Goal: Task Accomplishment & Management: Manage account settings

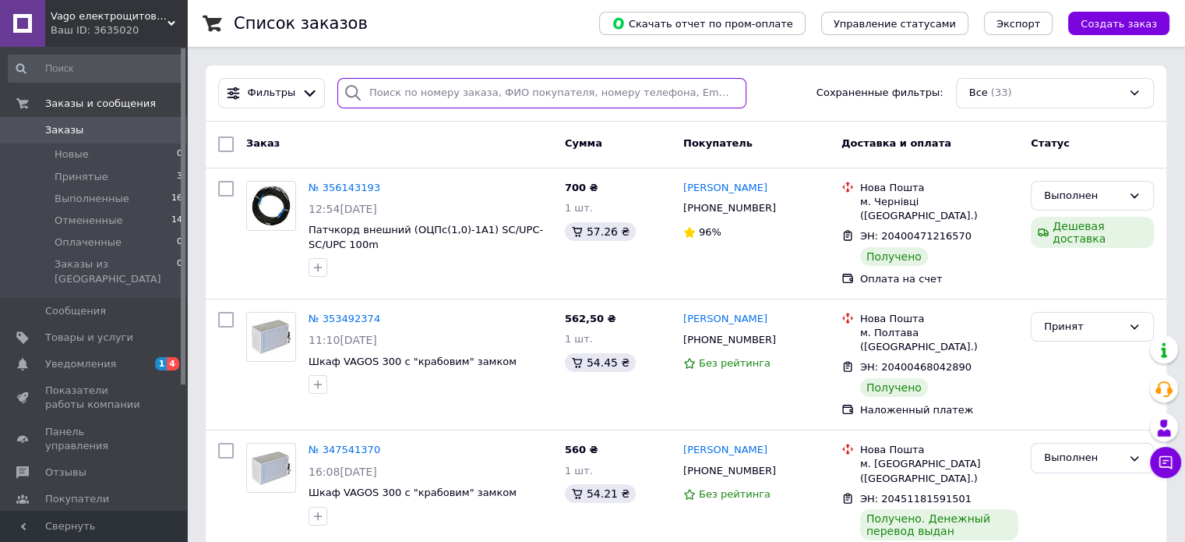
click at [427, 90] on input "search" at bounding box center [541, 93] width 409 height 30
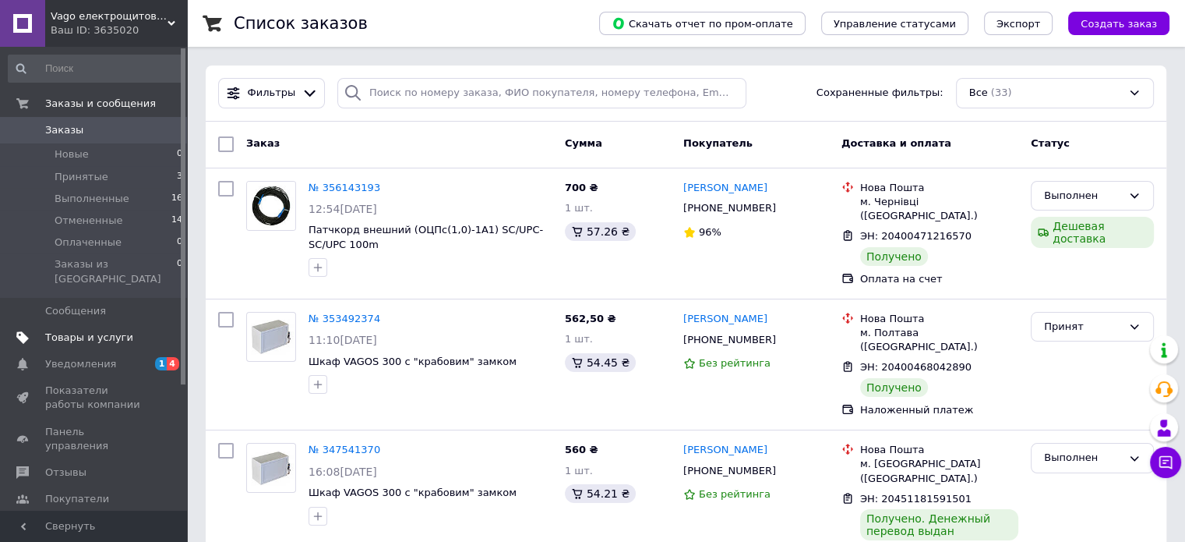
click at [87, 330] on span "Товары и услуги" at bounding box center [89, 337] width 88 height 14
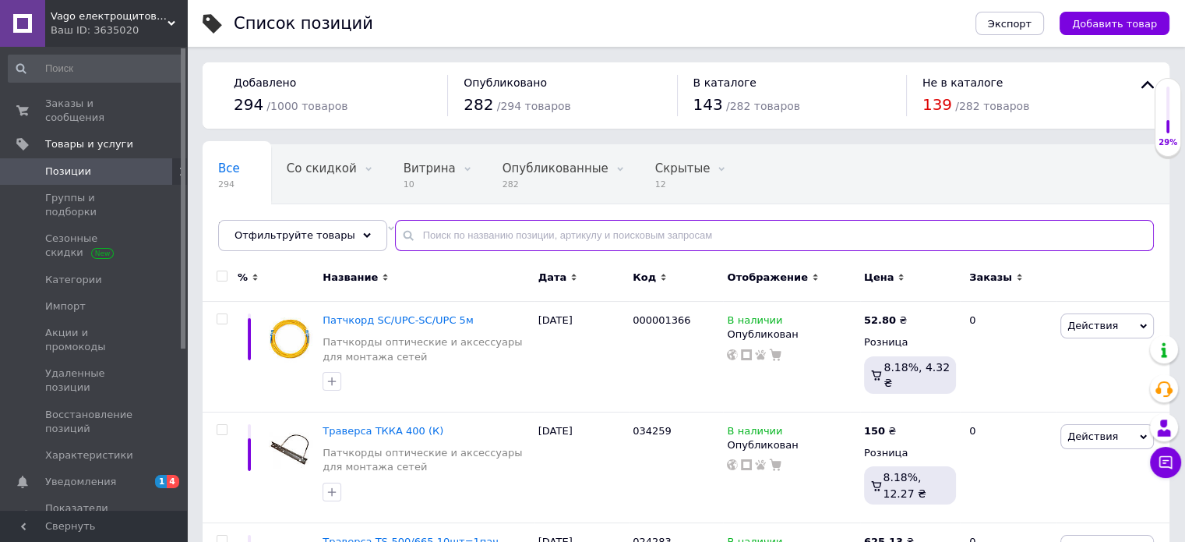
click at [422, 242] on input "text" at bounding box center [774, 235] width 759 height 31
paste input "КЕП 50.30.20"
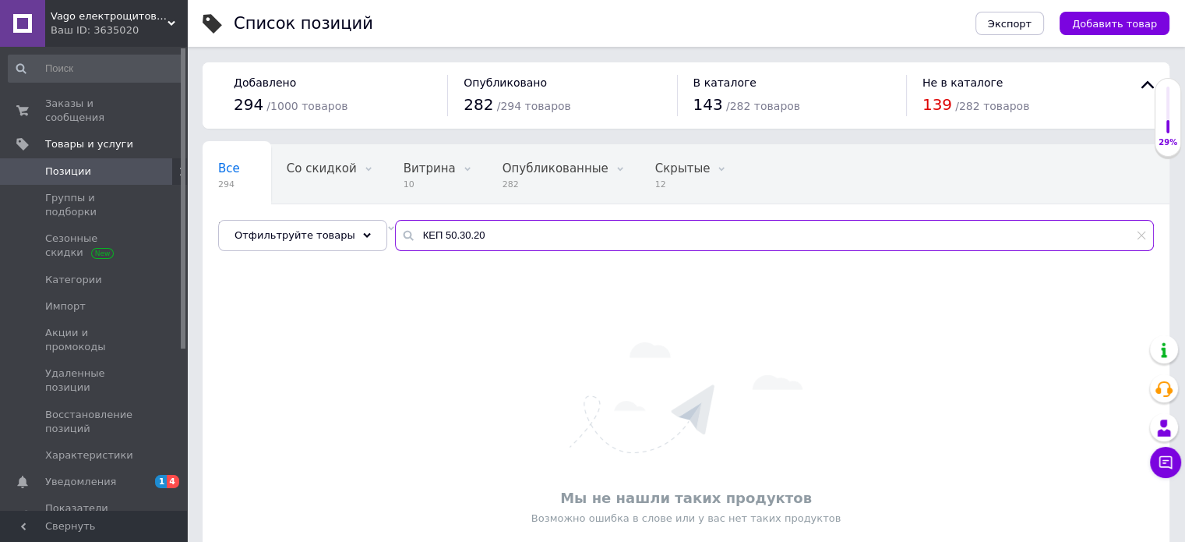
drag, startPoint x: 427, startPoint y: 238, endPoint x: 369, endPoint y: 238, distance: 57.7
click at [369, 238] on div "Все 294 Со скидкой 0 Удалить Редактировать Витрина 10 Удалить Редактировать Опу…" at bounding box center [686, 197] width 967 height 107
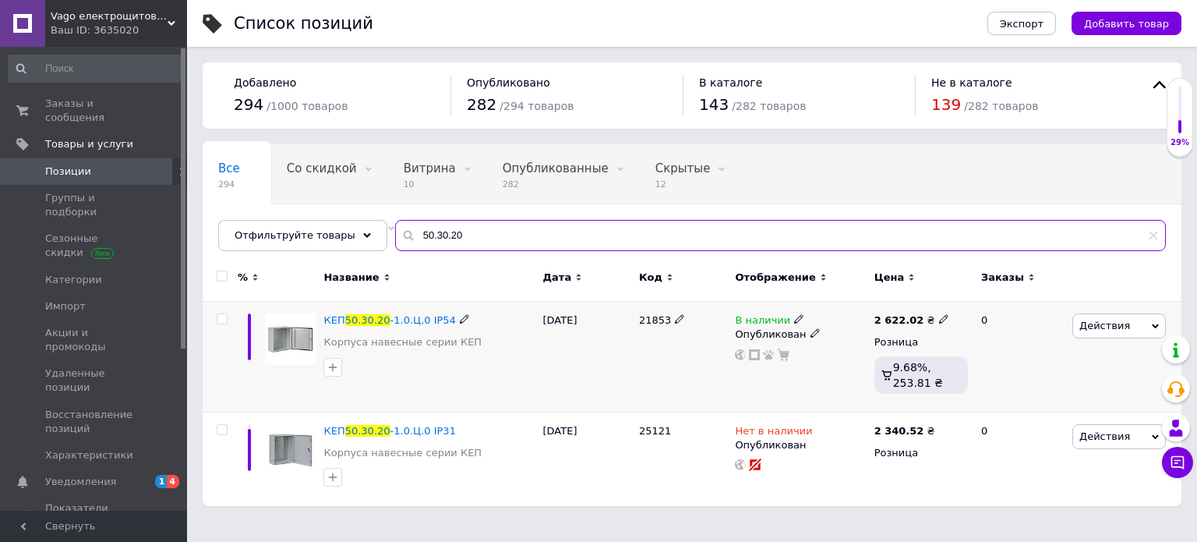
type input "50.30.20"
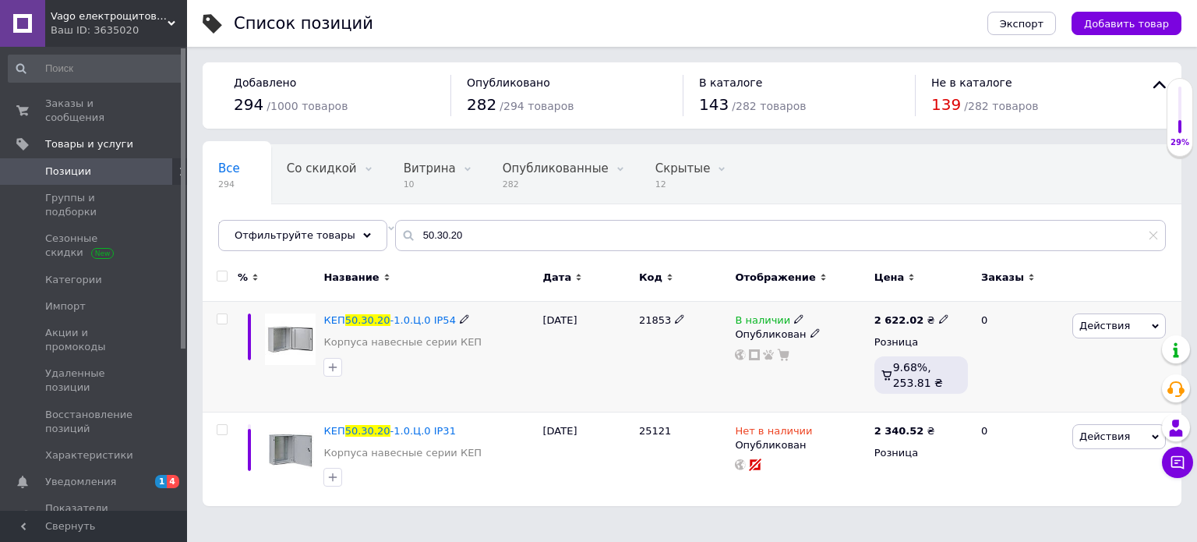
click at [794, 320] on icon at bounding box center [798, 318] width 9 height 9
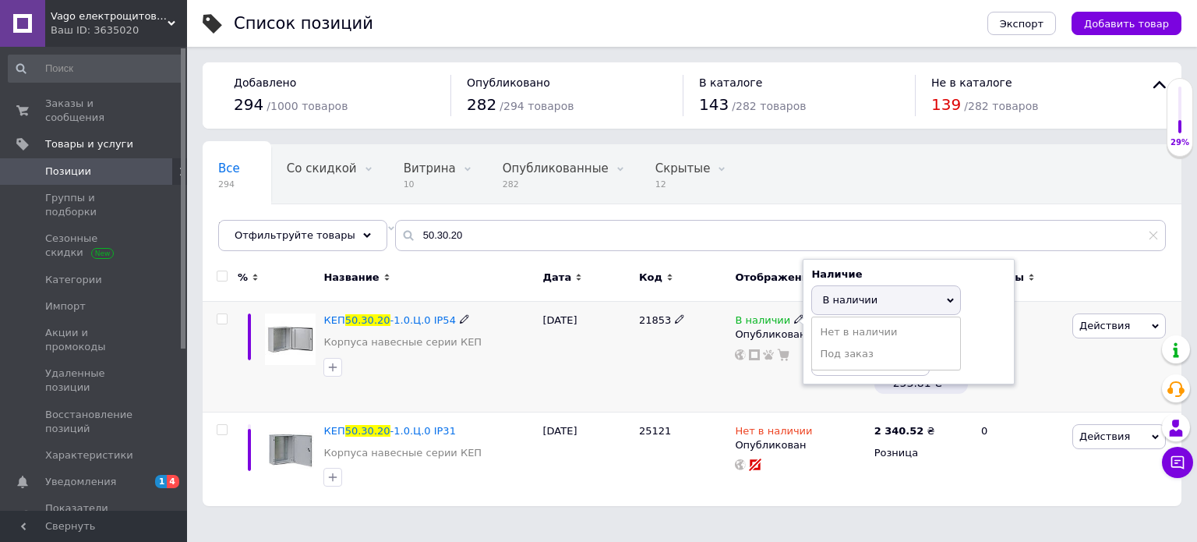
click at [846, 304] on span "В наличии" at bounding box center [849, 300] width 55 height 12
click at [843, 327] on li "Нет в наличии" at bounding box center [886, 332] width 148 height 22
click at [666, 367] on div "21853" at bounding box center [683, 357] width 96 height 111
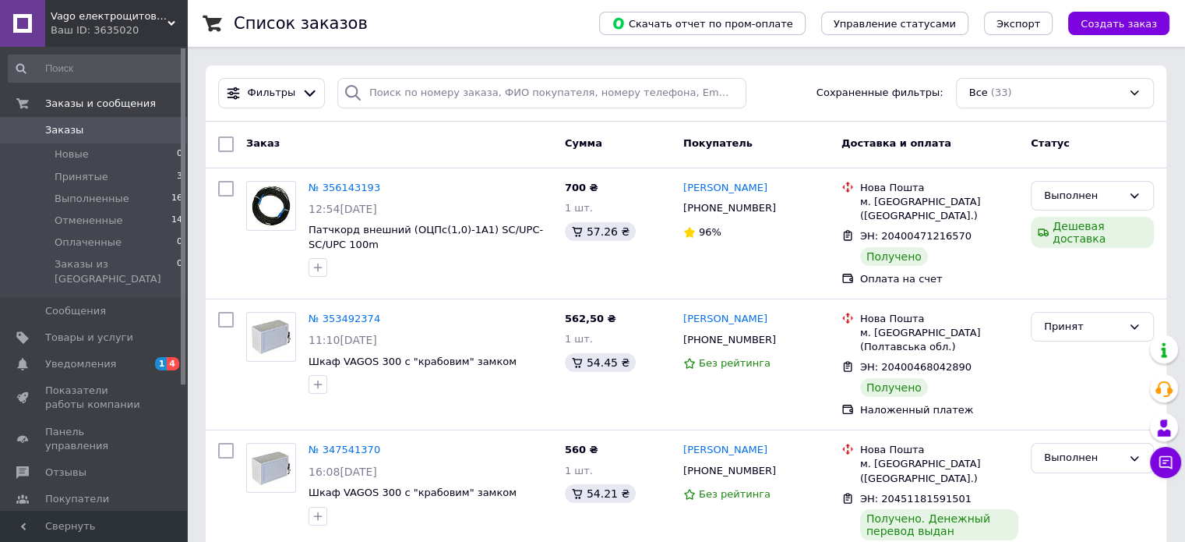
click at [170, 21] on icon at bounding box center [172, 23] width 8 height 8
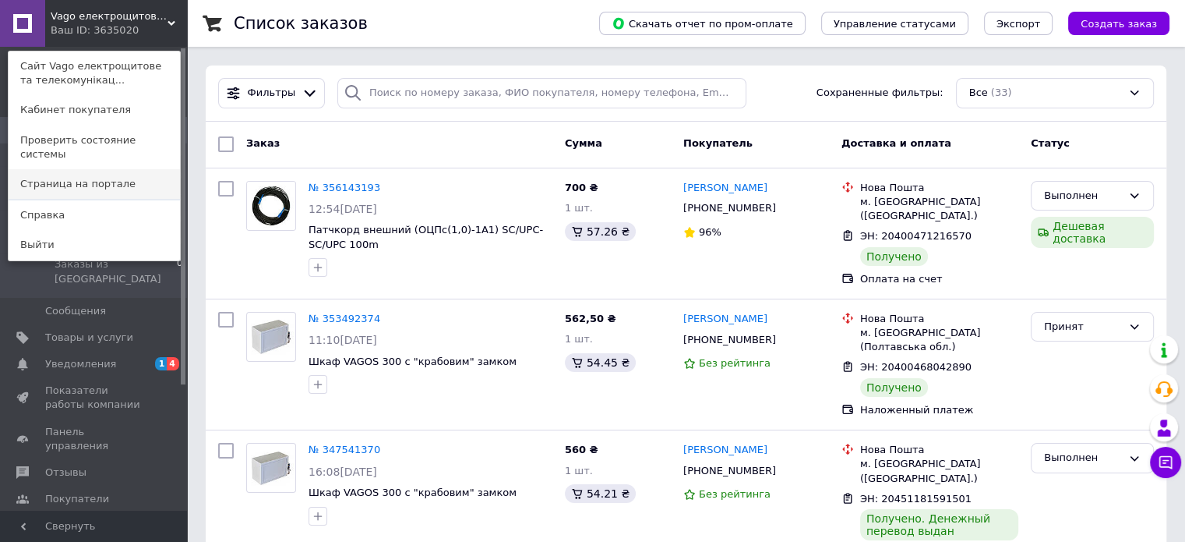
click at [90, 169] on link "Страница на портале" at bounding box center [94, 184] width 171 height 30
